Goal: Information Seeking & Learning: Learn about a topic

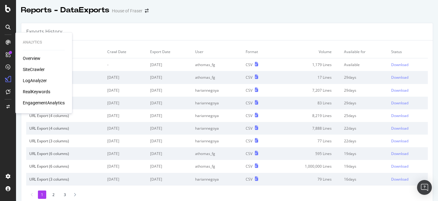
click at [37, 57] on div "Overview" at bounding box center [32, 58] width 18 height 6
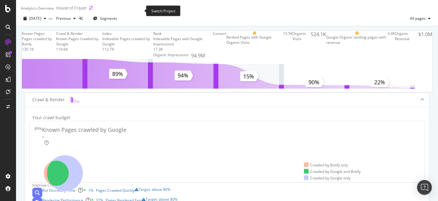
click at [93, 9] on icon "arrow-right-arrow-left" at bounding box center [91, 8] width 4 height 4
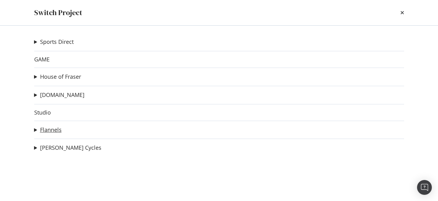
click at [52, 129] on link "Flannels" at bounding box center [51, 129] width 22 height 6
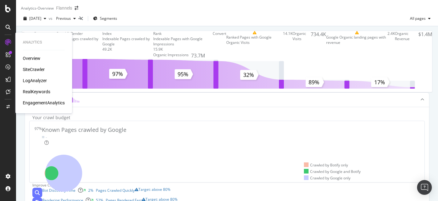
click at [28, 69] on div "SiteCrawler" at bounding box center [34, 69] width 22 height 6
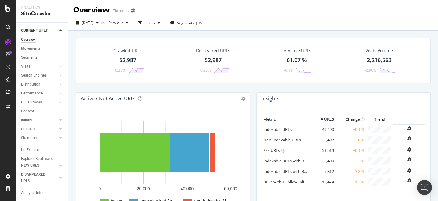
drag, startPoint x: 32, startPoint y: 149, endPoint x: 235, endPoint y: 118, distance: 205.0
click at [32, 149] on div "Url Explorer" at bounding box center [30, 150] width 19 height 6
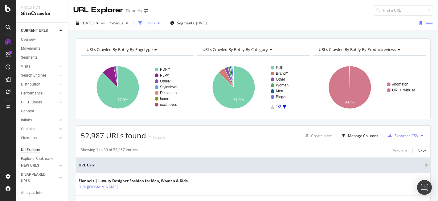
click at [155, 22] on div "Filters" at bounding box center [150, 22] width 10 height 5
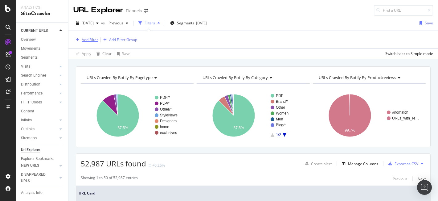
click at [89, 39] on div "Add Filter" at bounding box center [90, 39] width 16 height 5
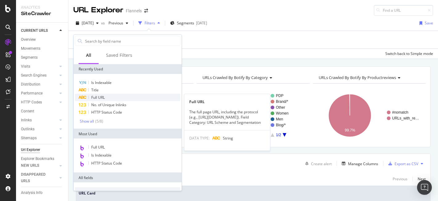
click at [111, 98] on div "Full URL" at bounding box center [128, 97] width 106 height 7
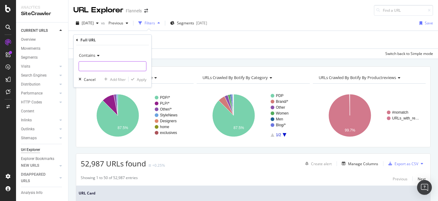
click at [116, 65] on input "text" at bounding box center [112, 66] width 67 height 10
paste input "[URL][DOMAIN_NAME]"
type input "[URL][DOMAIN_NAME]"
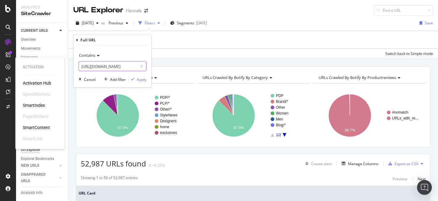
drag, startPoint x: 118, startPoint y: 65, endPoint x: 56, endPoint y: 64, distance: 61.1
click at [56, 64] on body "Activation Activation Hub SpeedWorkers SmartIndex PageWorkers SmartContent Smar…" at bounding box center [219, 100] width 438 height 201
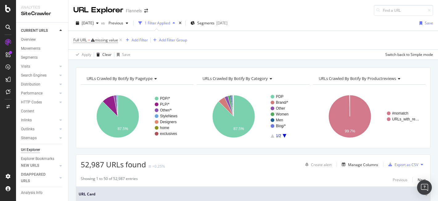
click at [261, 26] on div "[DATE] vs Previous 1 Filter Applied Segments [DATE] Save" at bounding box center [253, 24] width 370 height 12
click at [398, 15] on input at bounding box center [403, 10] width 59 height 11
paste input "[URL][DOMAIN_NAME]"
type input "[URL][DOMAIN_NAME]"
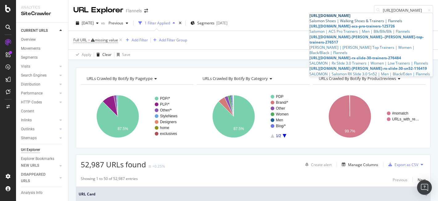
click at [400, 22] on div "Salomon Shoes | Walking Shoes & Trainers | Flannels" at bounding box center [371, 20] width 123 height 5
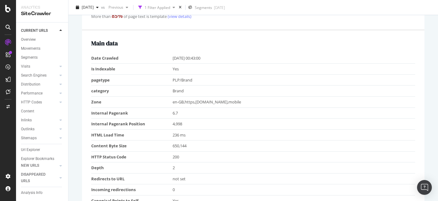
scroll to position [4, 0]
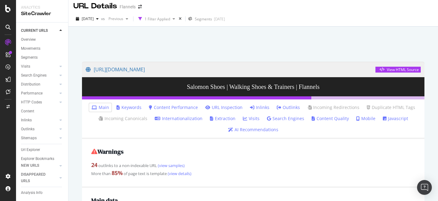
click at [261, 109] on link "Inlinks" at bounding box center [259, 107] width 19 height 6
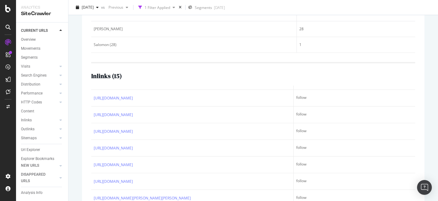
scroll to position [214, 0]
